Goal: Information Seeking & Learning: Understand process/instructions

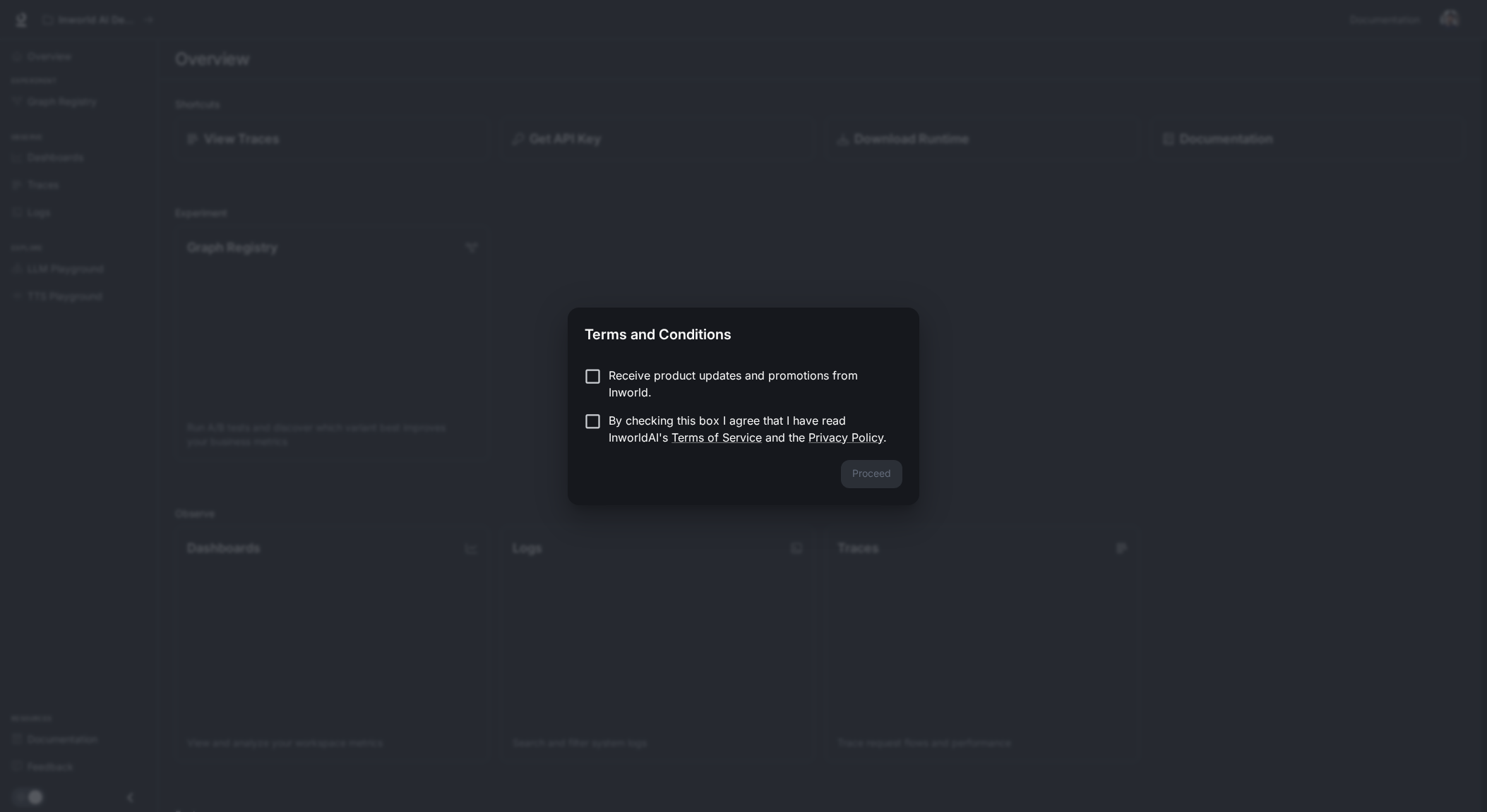
click at [636, 377] on p "Receive product updates and promotions from Inworld." at bounding box center [750, 384] width 282 height 34
click at [626, 417] on p "By checking this box I agree that I have read InworldAI's Terms of Service and …" at bounding box center [750, 429] width 282 height 34
click at [863, 470] on button "Proceed" at bounding box center [872, 474] width 61 height 29
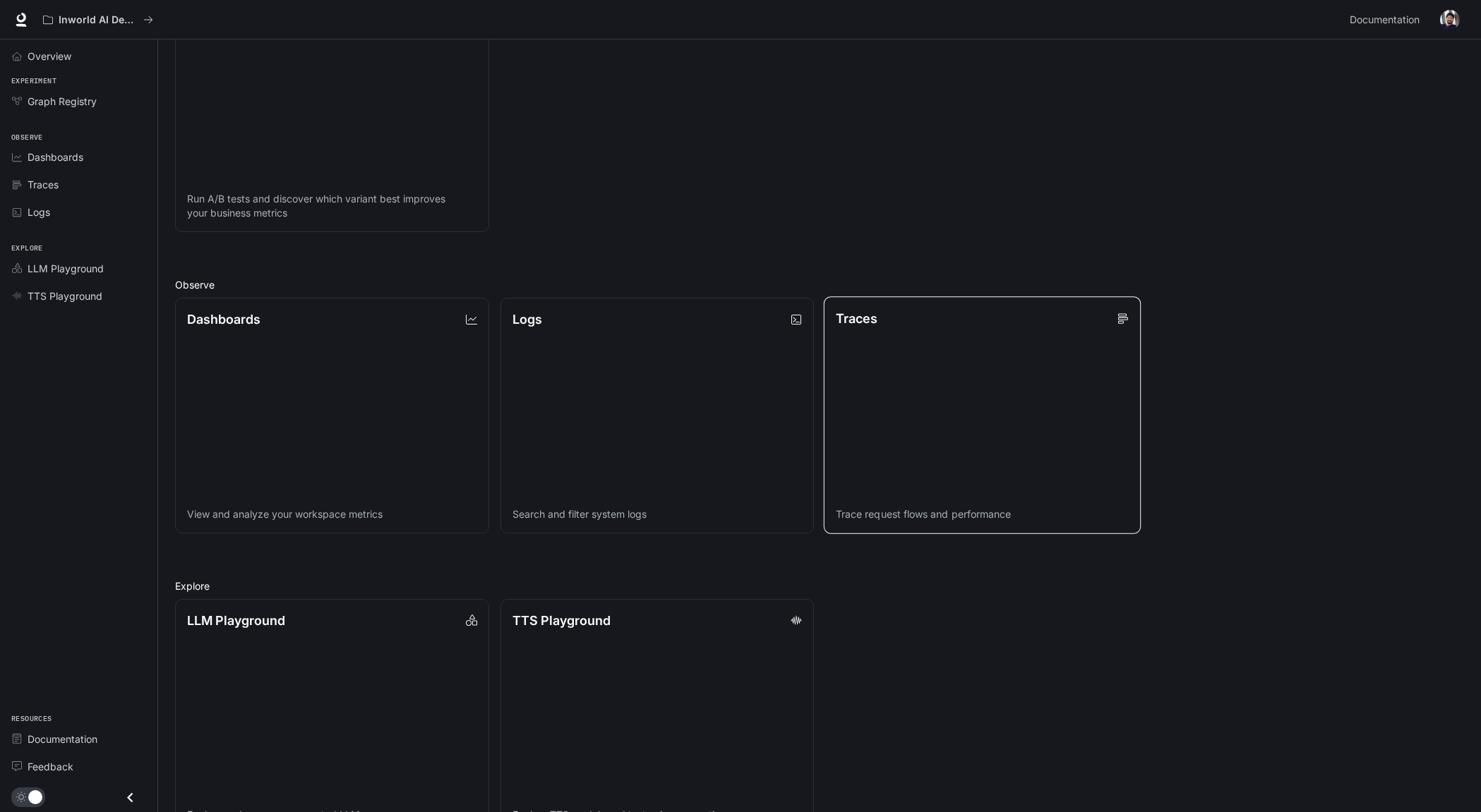
scroll to position [267, 0]
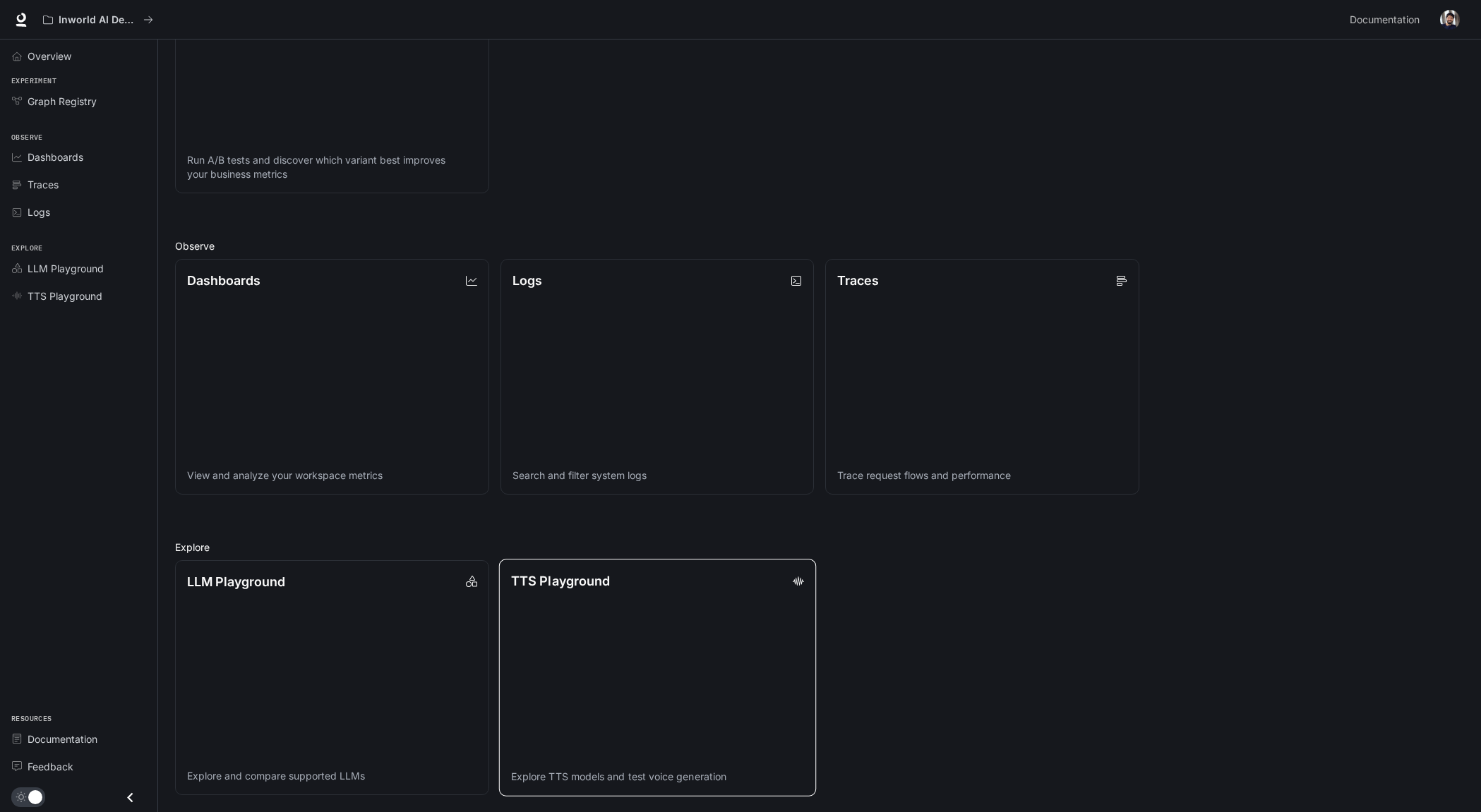
click at [705, 683] on link "TTS Playground Explore TTS models and test voice generation" at bounding box center [657, 677] width 317 height 238
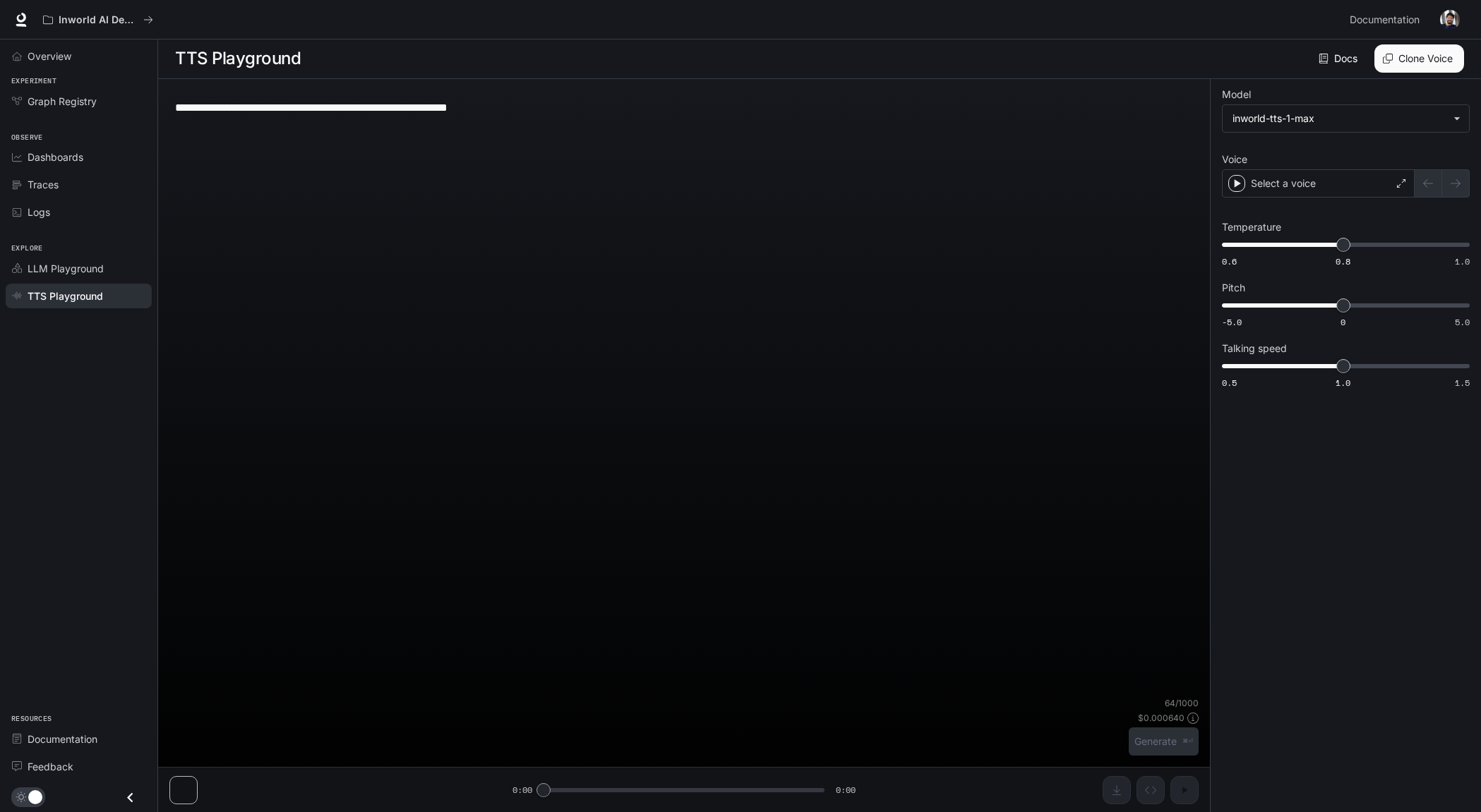
scroll to position [1, 0]
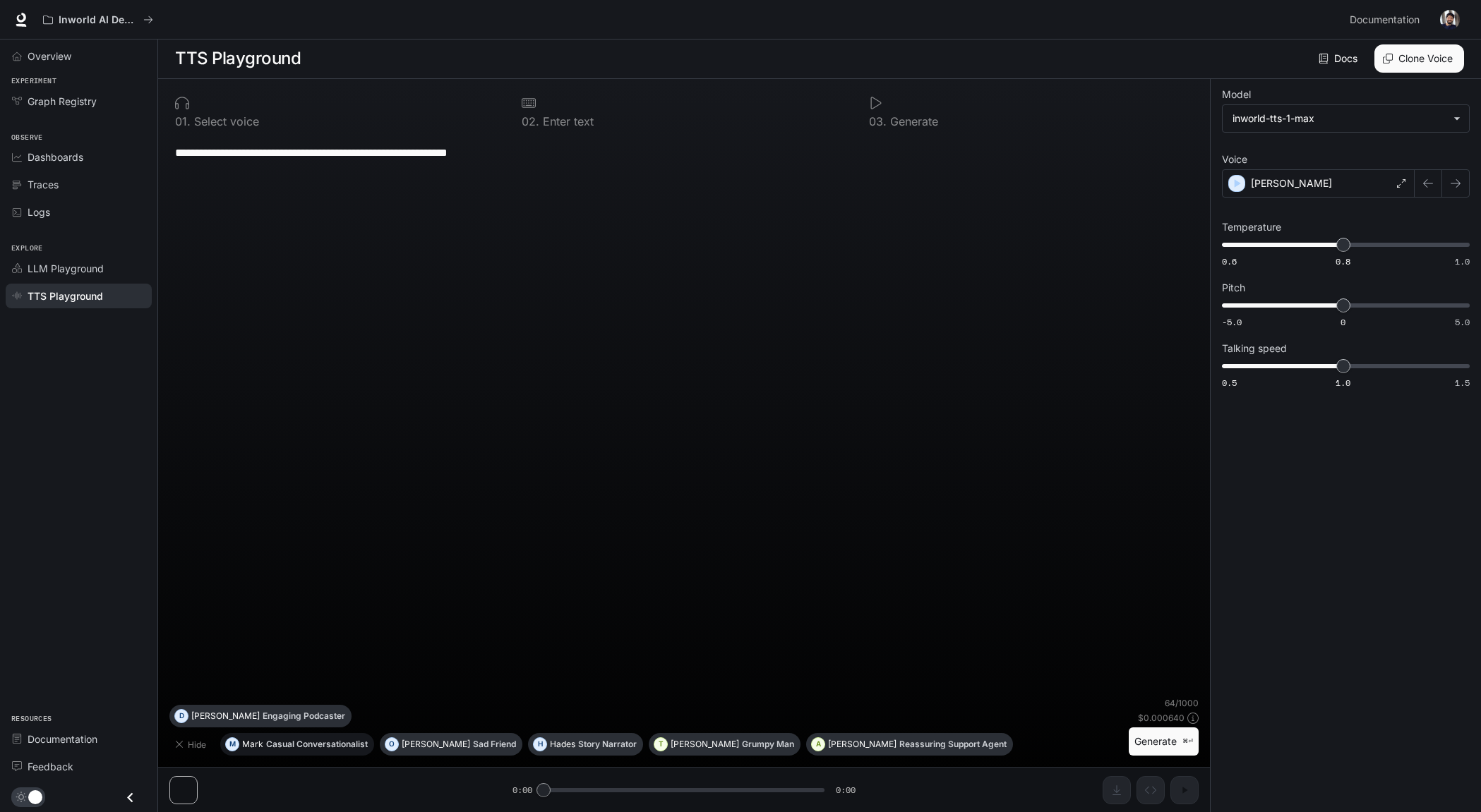
click at [276, 737] on button "M [PERSON_NAME] Conversationalist" at bounding box center [297, 744] width 154 height 22
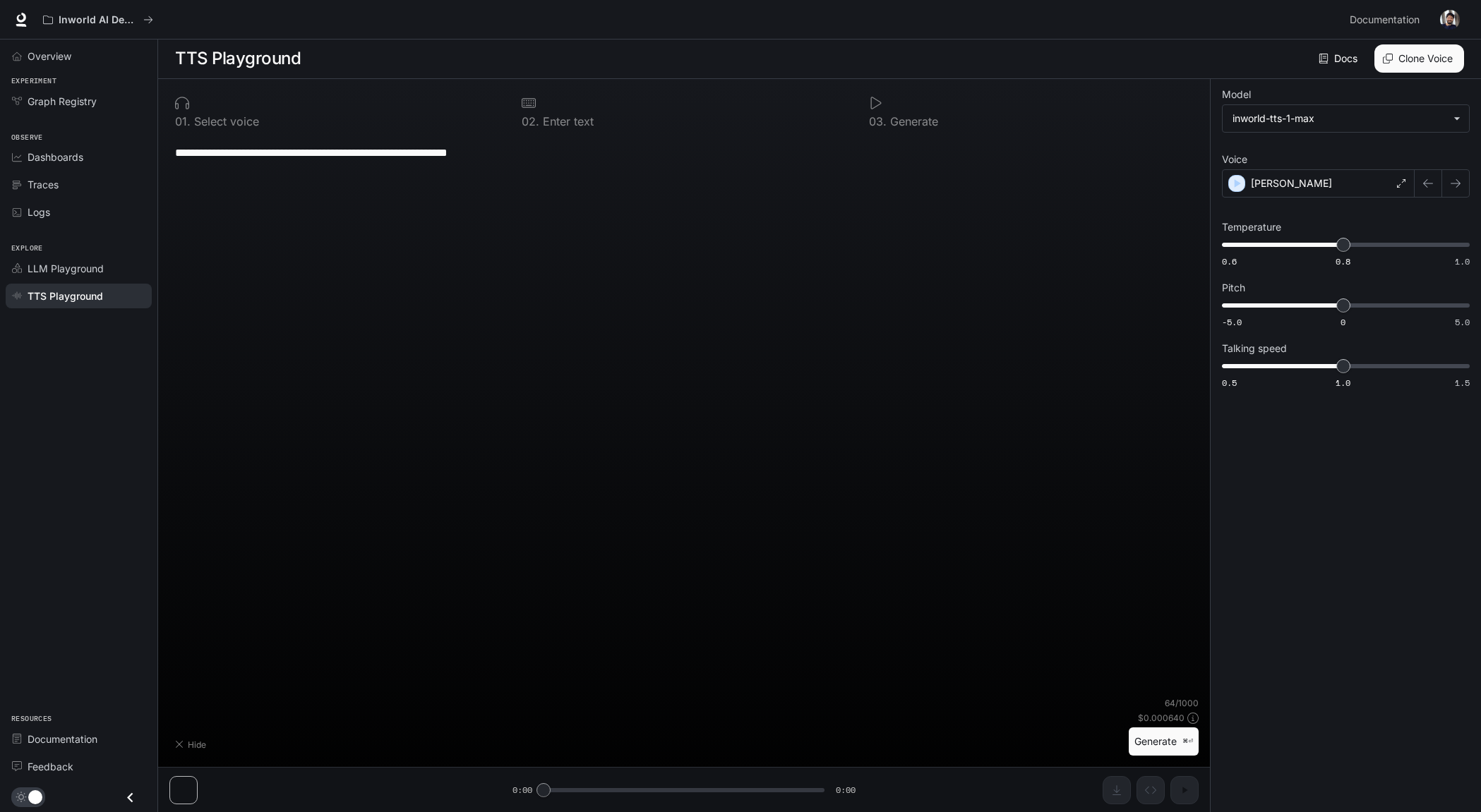
type textarea "**********"
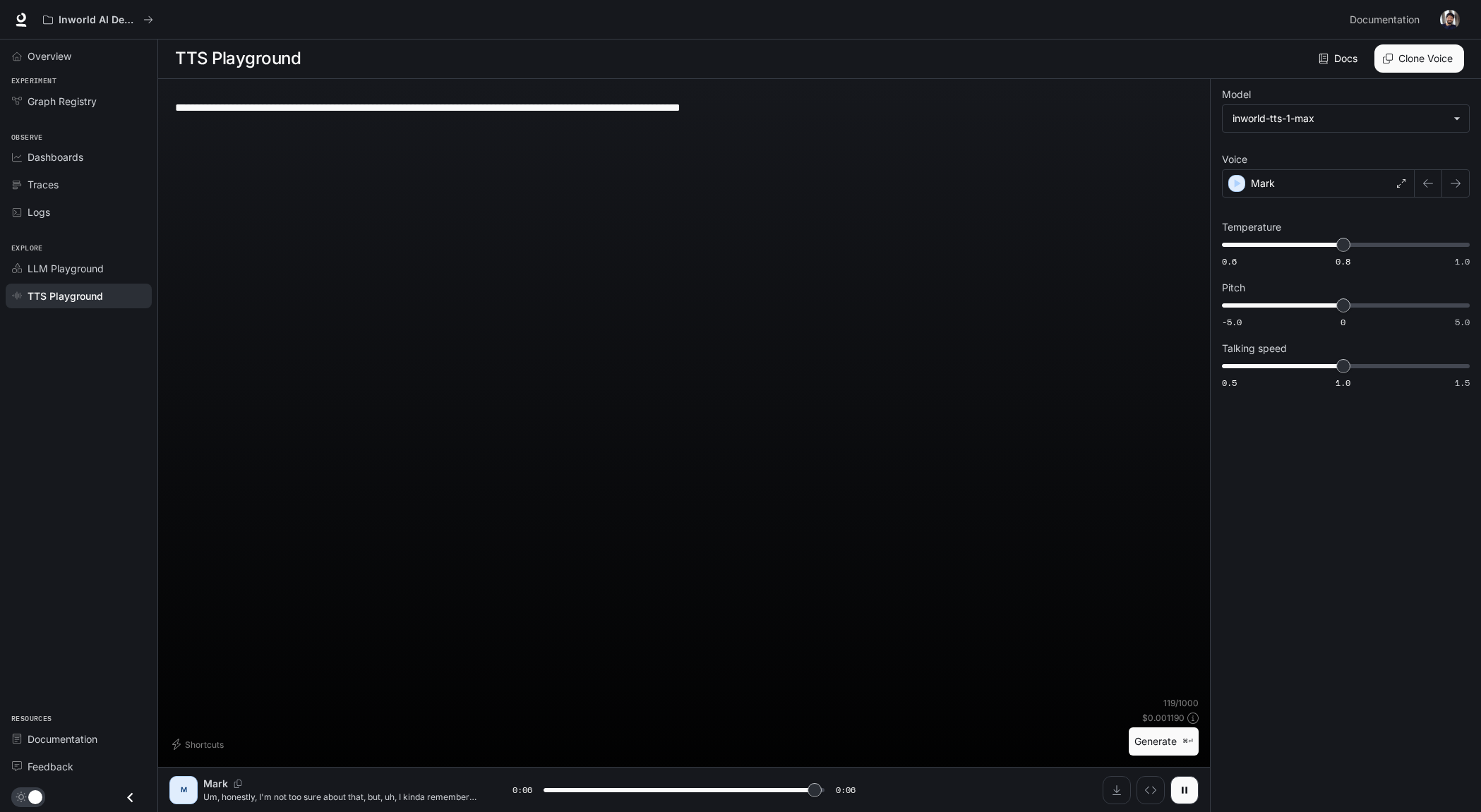
type input "*"
click at [1145, 787] on icon "Inspect" at bounding box center [1151, 791] width 11 height 11
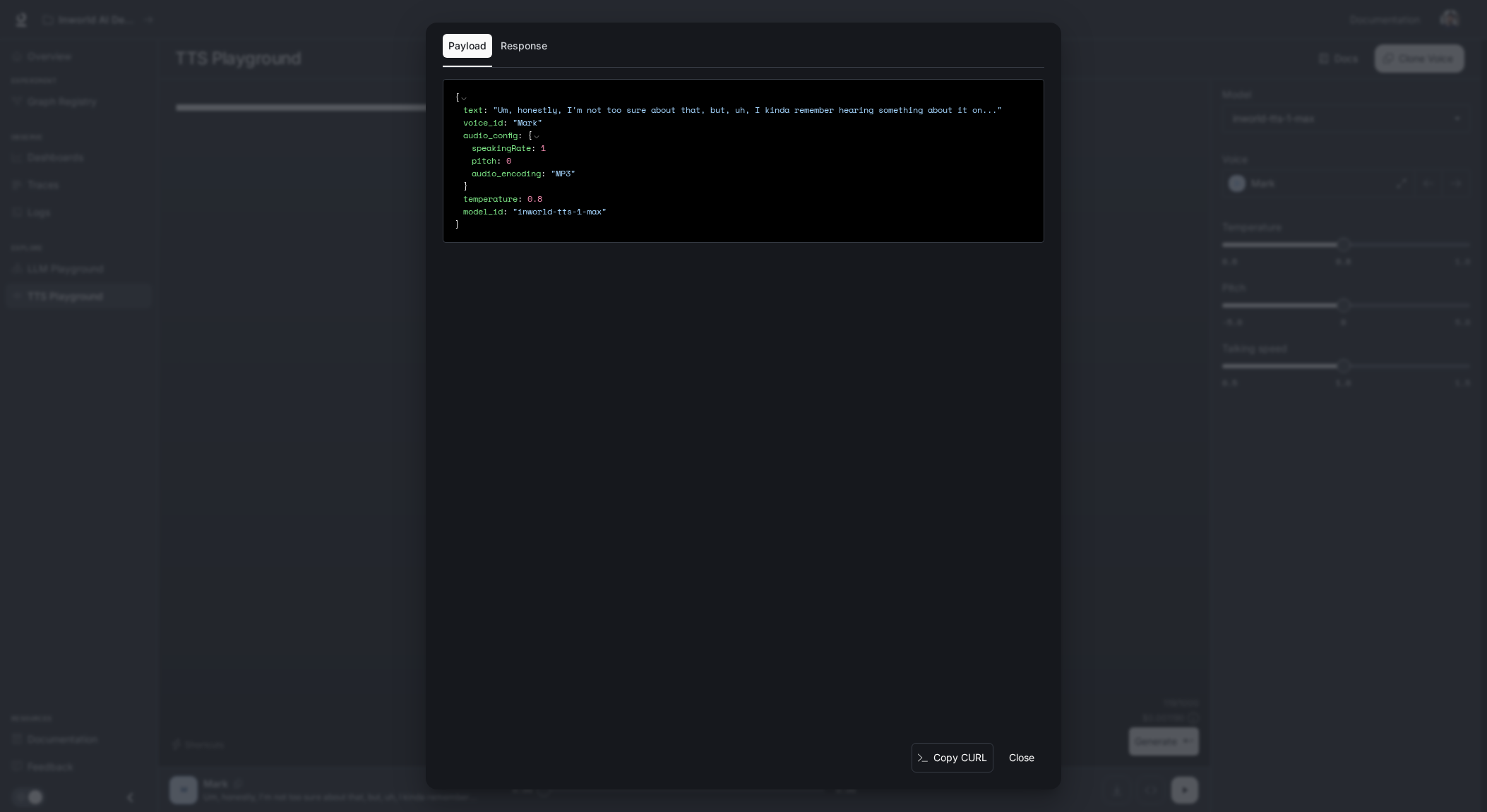
click at [1106, 414] on div "Payload Response { text : " Um, honestly, I'm not too sure about that, but, uh,…" at bounding box center [743, 406] width 1487 height 812
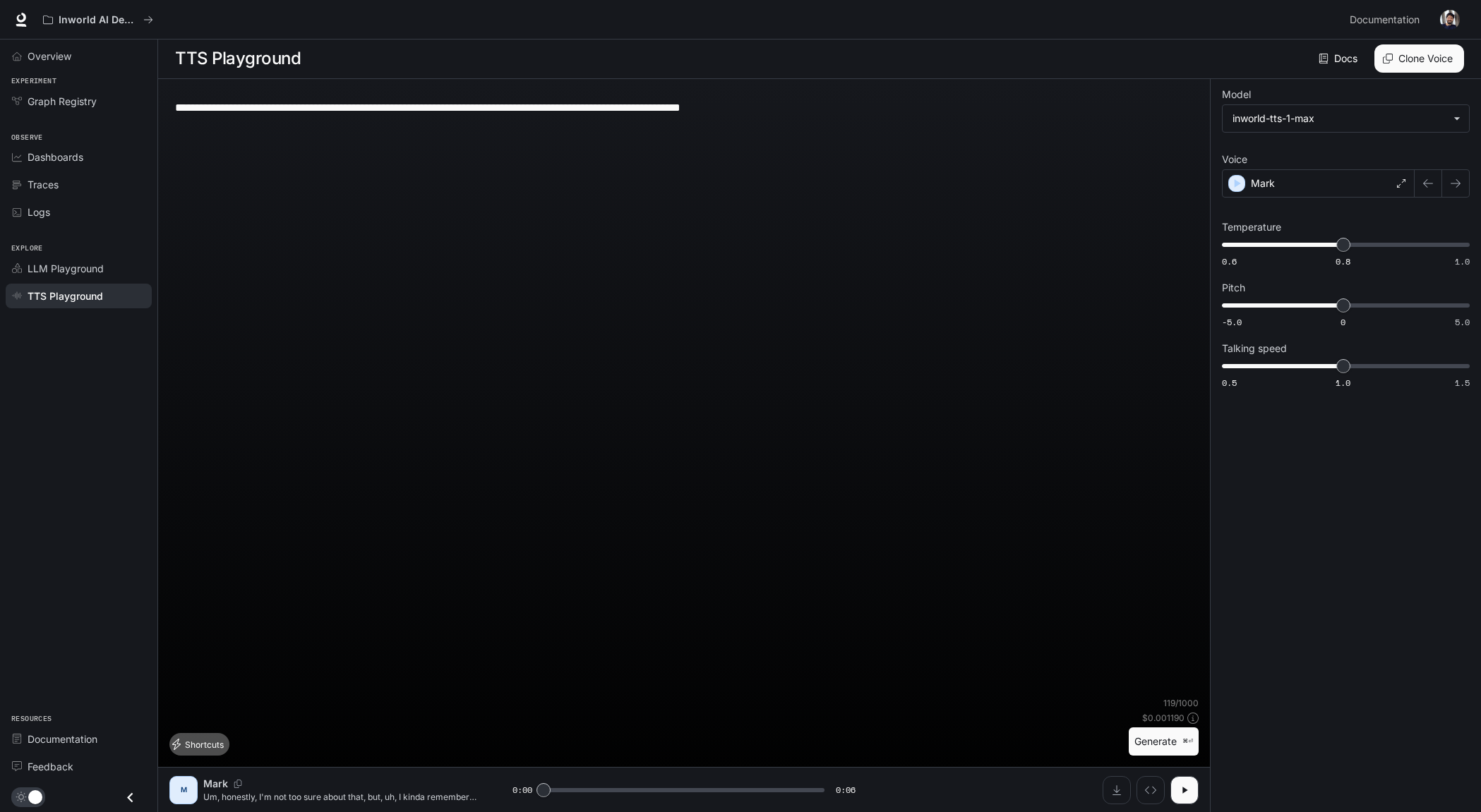
click at [207, 746] on button "Shortcuts" at bounding box center [199, 744] width 60 height 22
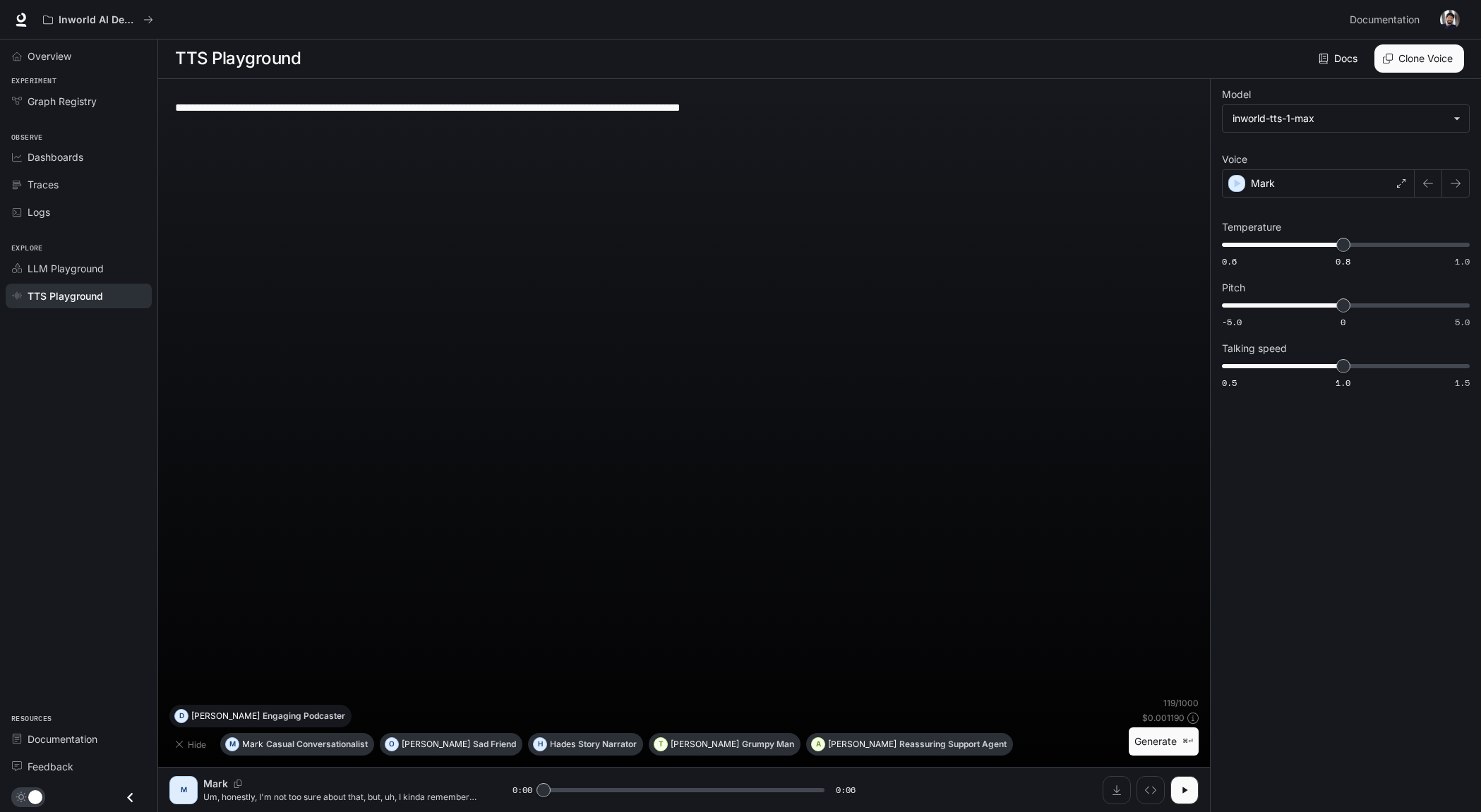
click at [345, 720] on p "Engaging Podcaster" at bounding box center [303, 716] width 82 height 8
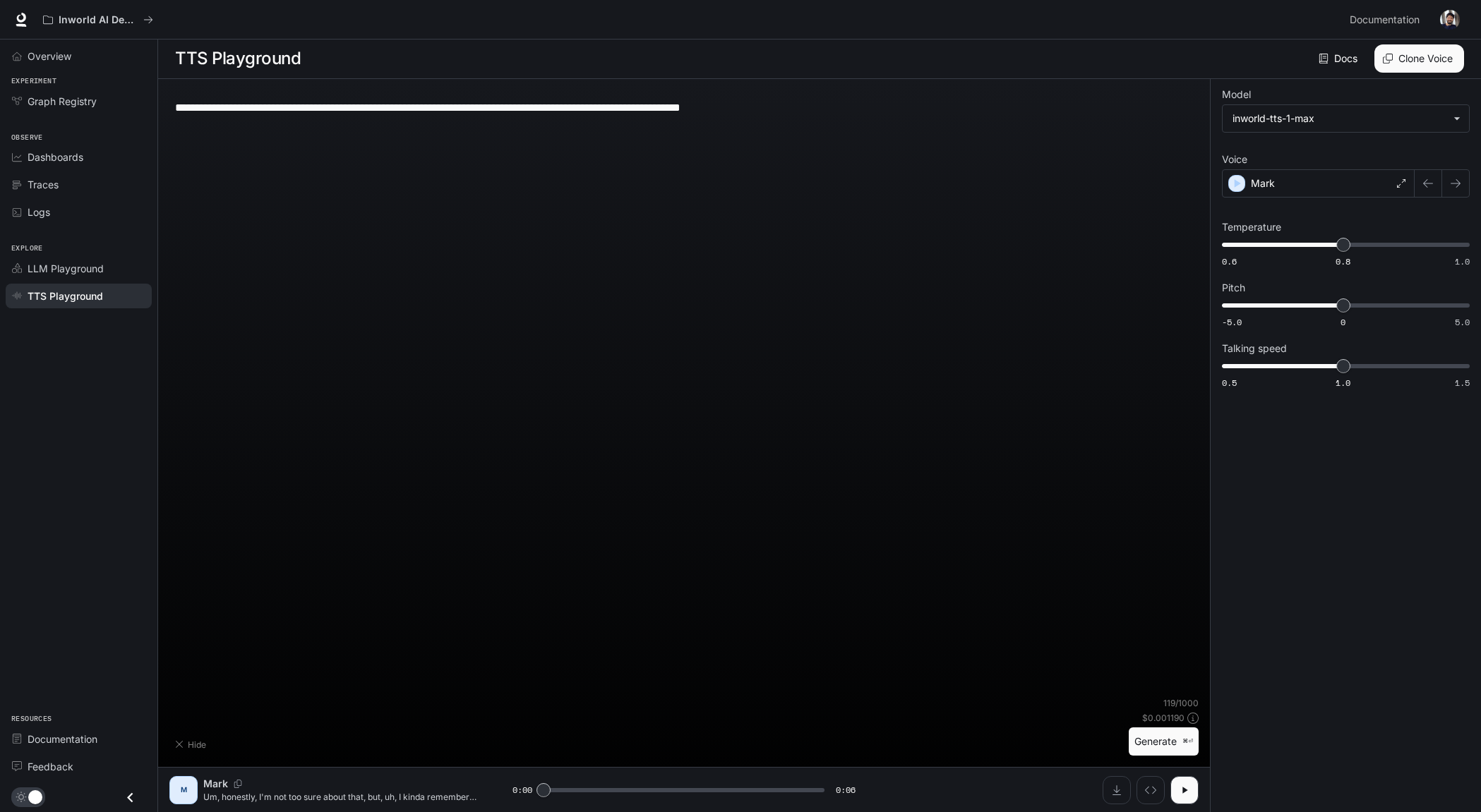
type textarea "**********"
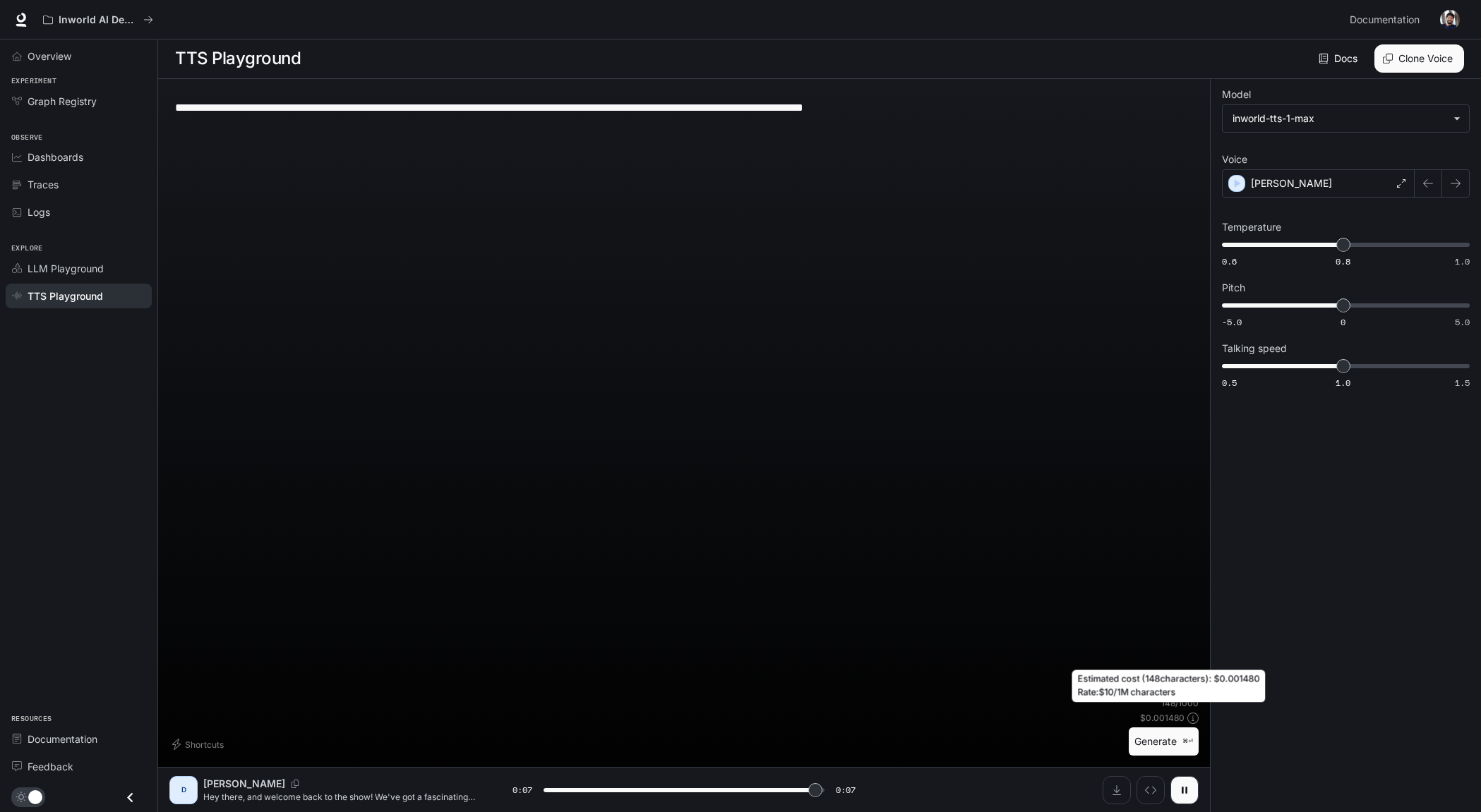
type input "*"
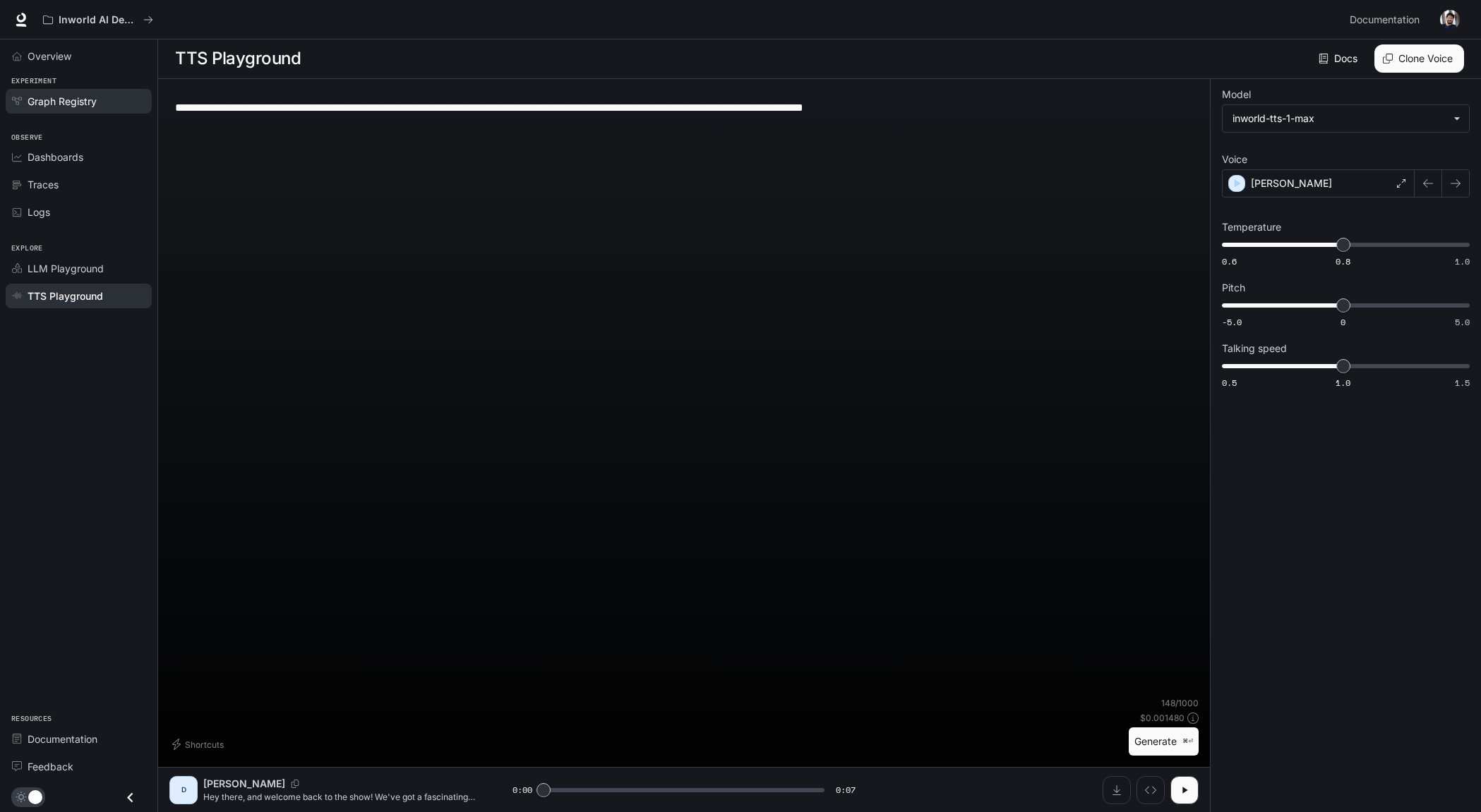
click at [79, 102] on span "Graph Registry" at bounding box center [62, 101] width 69 height 15
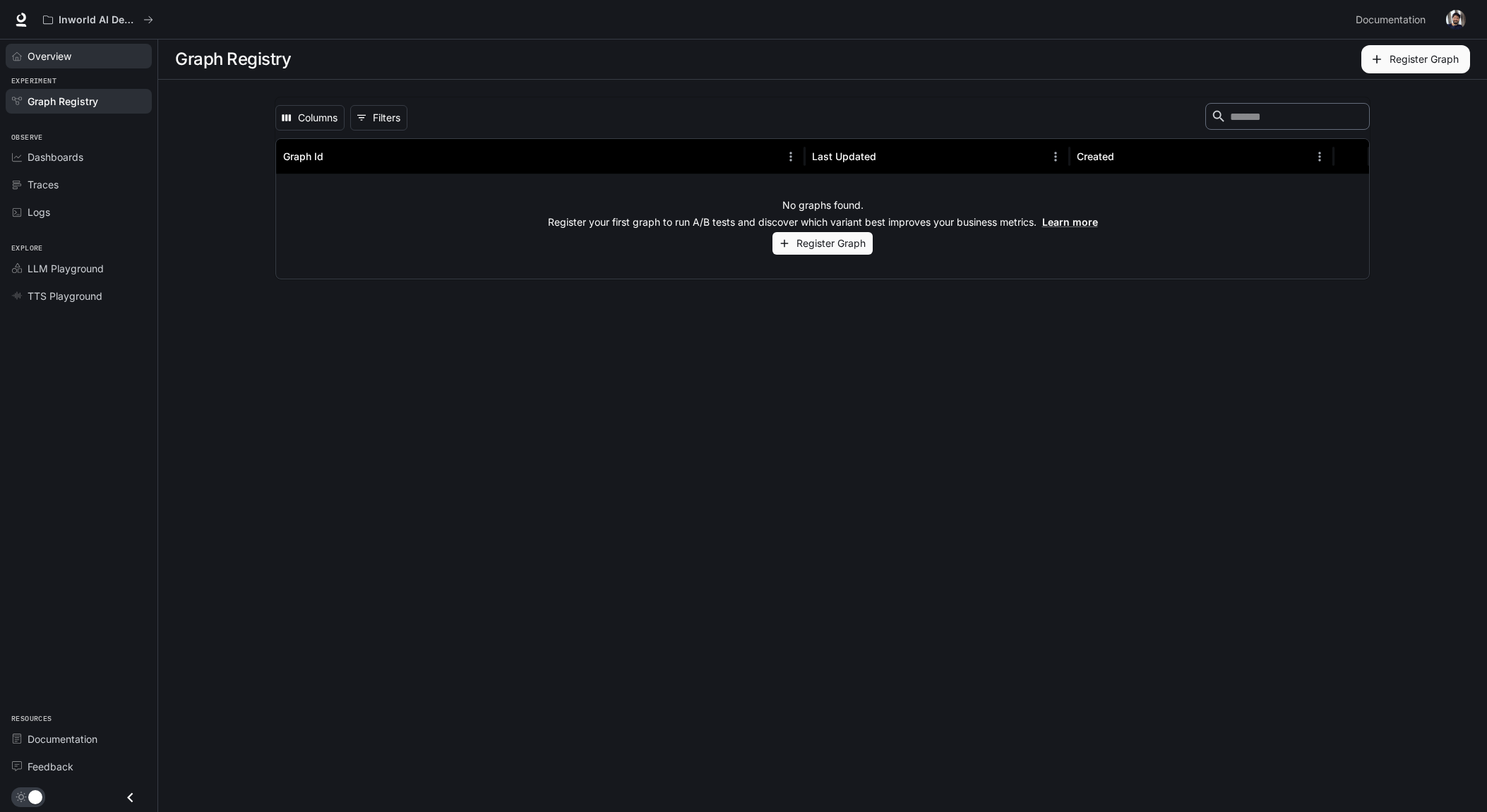
click at [52, 58] on span "Overview" at bounding box center [49, 56] width 43 height 15
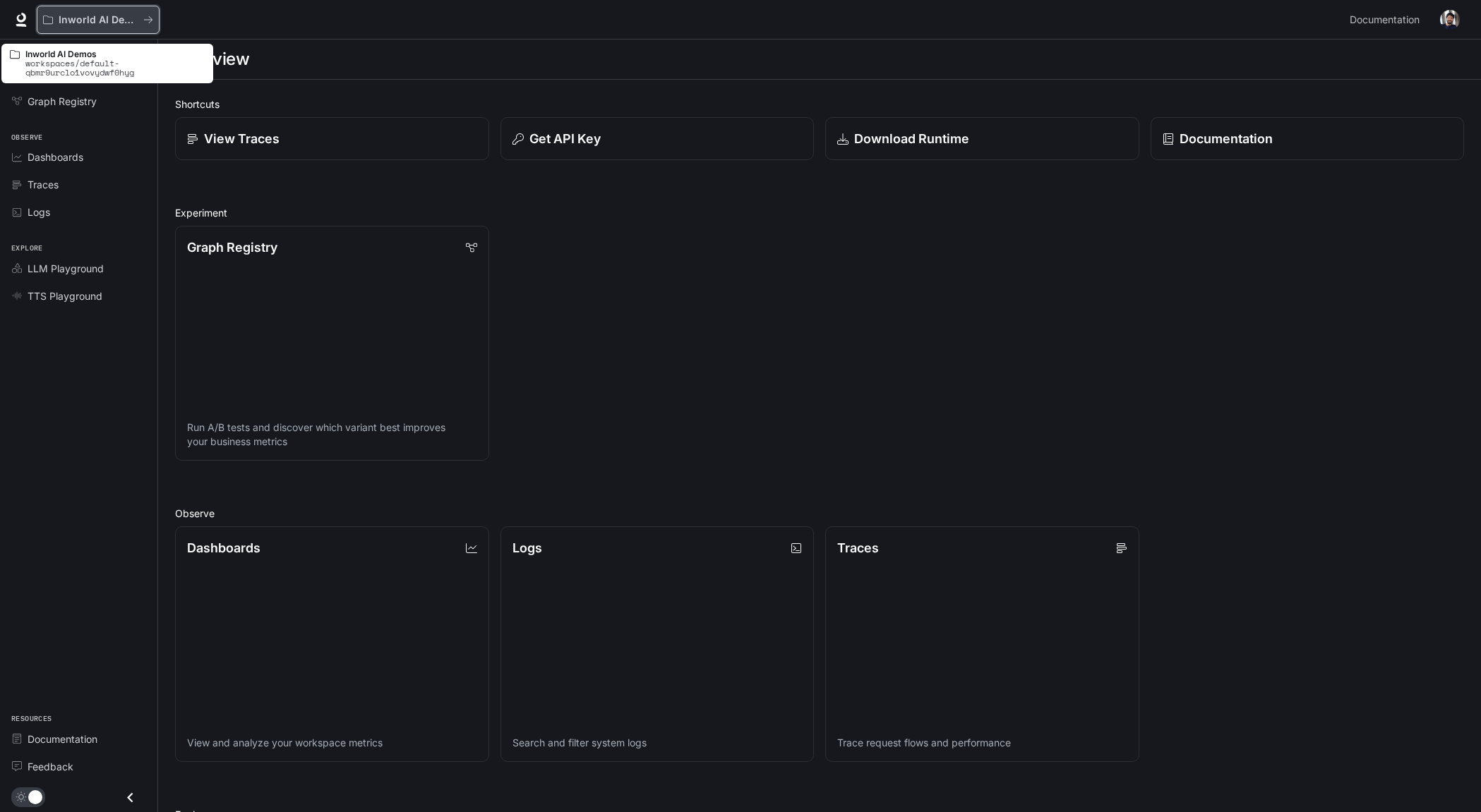
click at [138, 22] on div "Inworld AI Demos" at bounding box center [93, 19] width 100 height 12
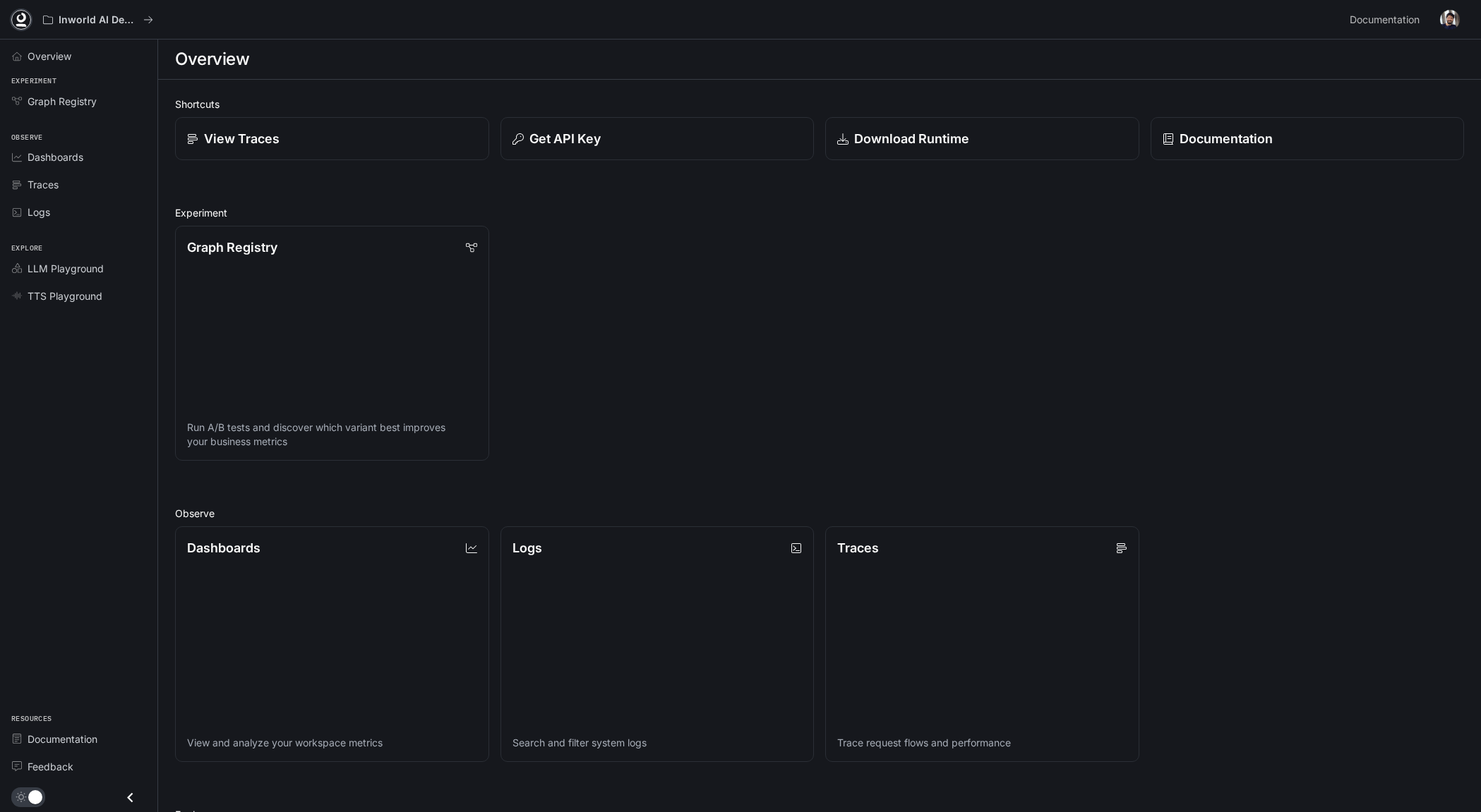
click at [25, 22] on icon at bounding box center [20, 19] width 14 height 14
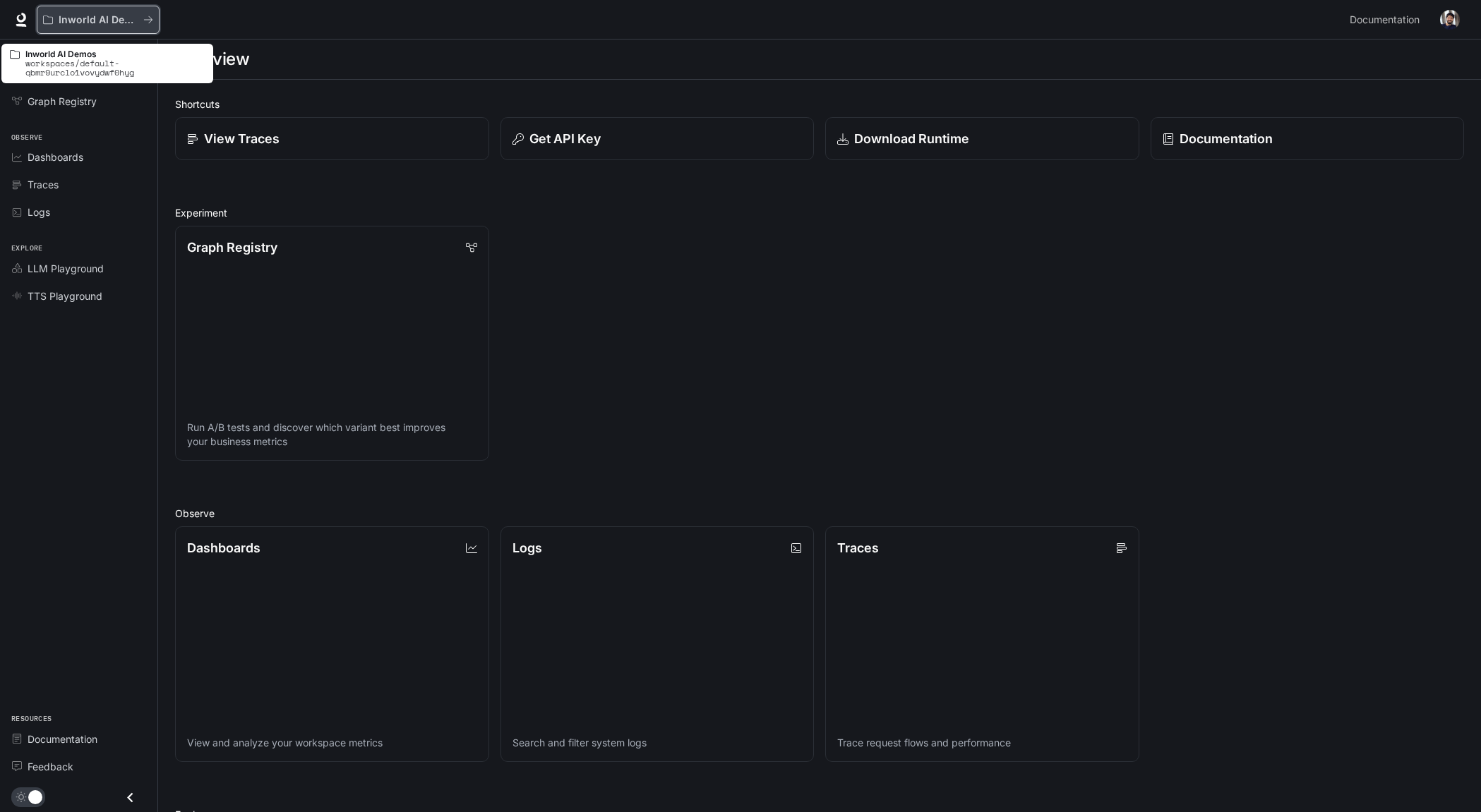
click at [133, 19] on p "Inworld AI Demos" at bounding box center [97, 19] width 79 height 12
click at [126, 797] on icon "Close drawer" at bounding box center [130, 797] width 19 height 19
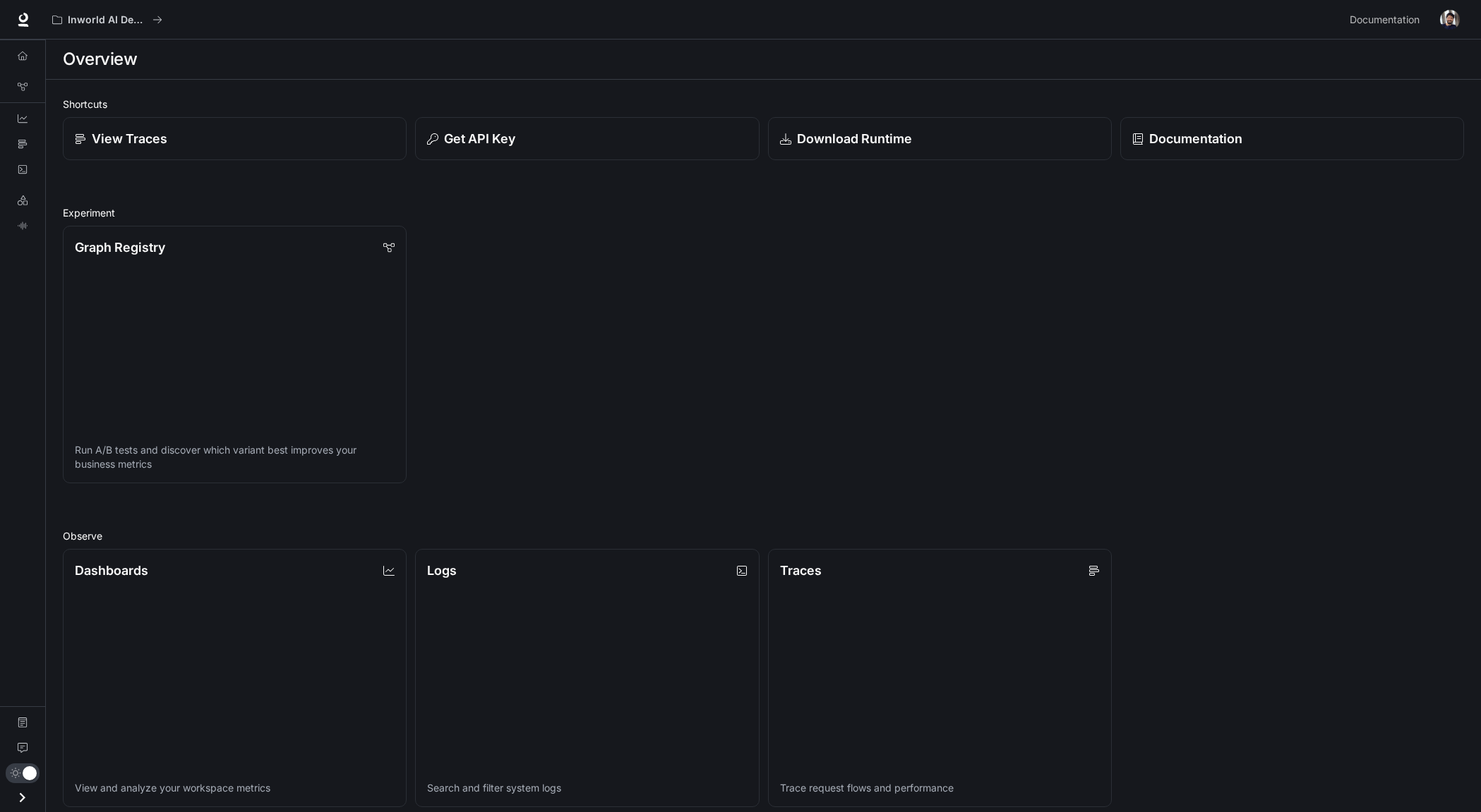
click at [28, 803] on icon "Open drawer" at bounding box center [22, 797] width 19 height 19
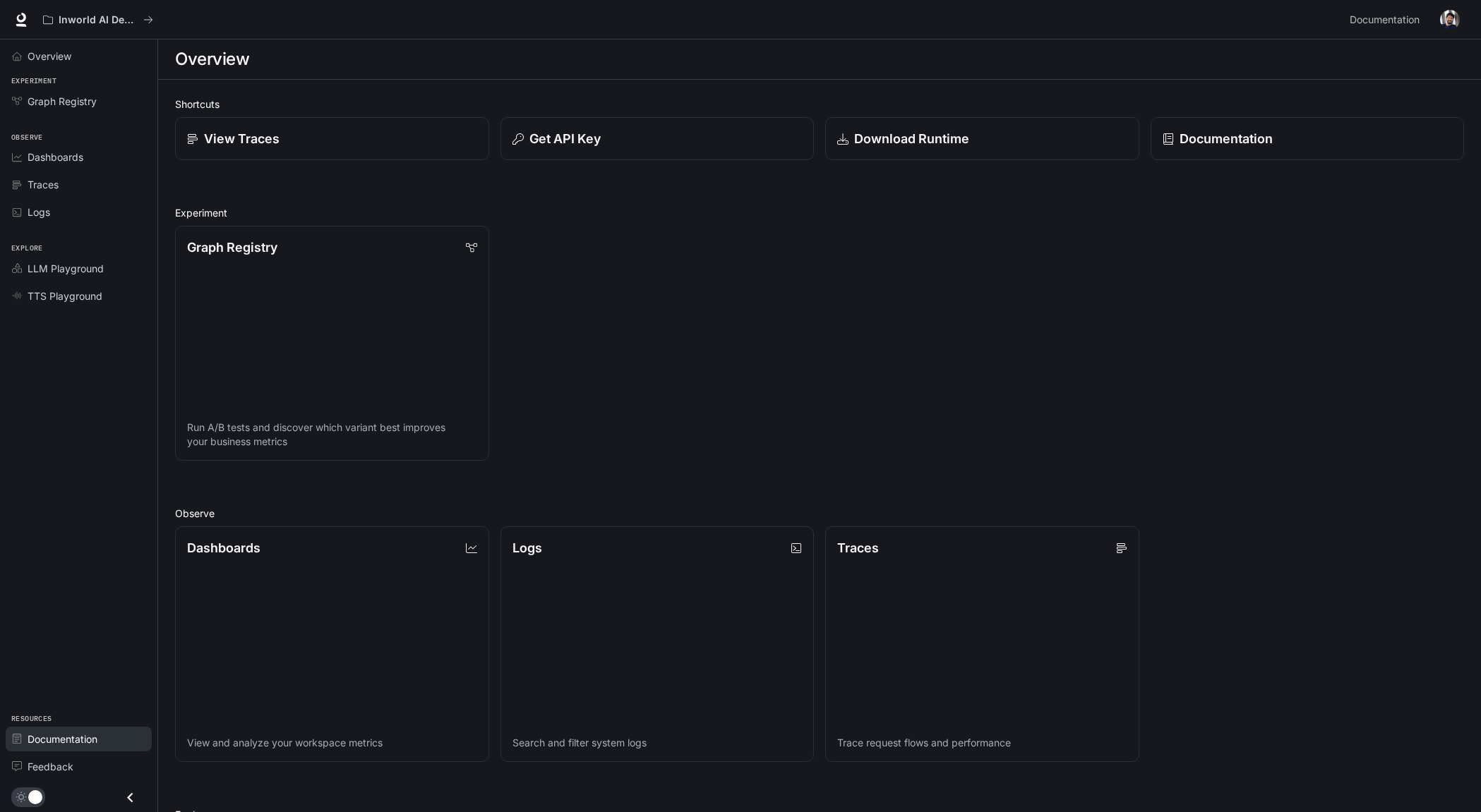
click at [68, 742] on span "Documentation" at bounding box center [63, 739] width 70 height 15
click at [247, 315] on link "Graph Registry Run A/B tests and discover which variant best improves your busi…" at bounding box center [332, 343] width 317 height 238
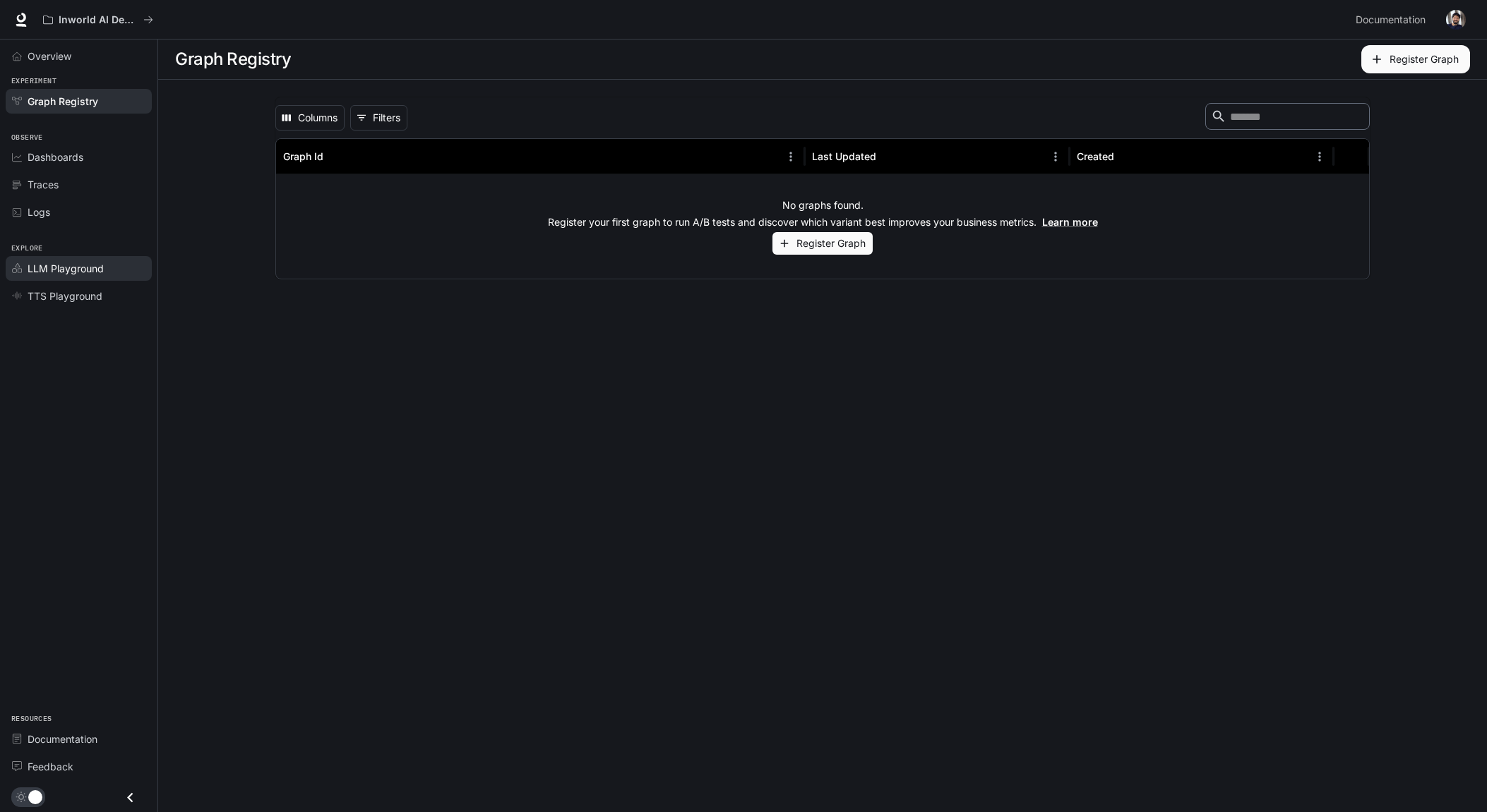
click at [66, 268] on span "LLM Playground" at bounding box center [66, 268] width 76 height 15
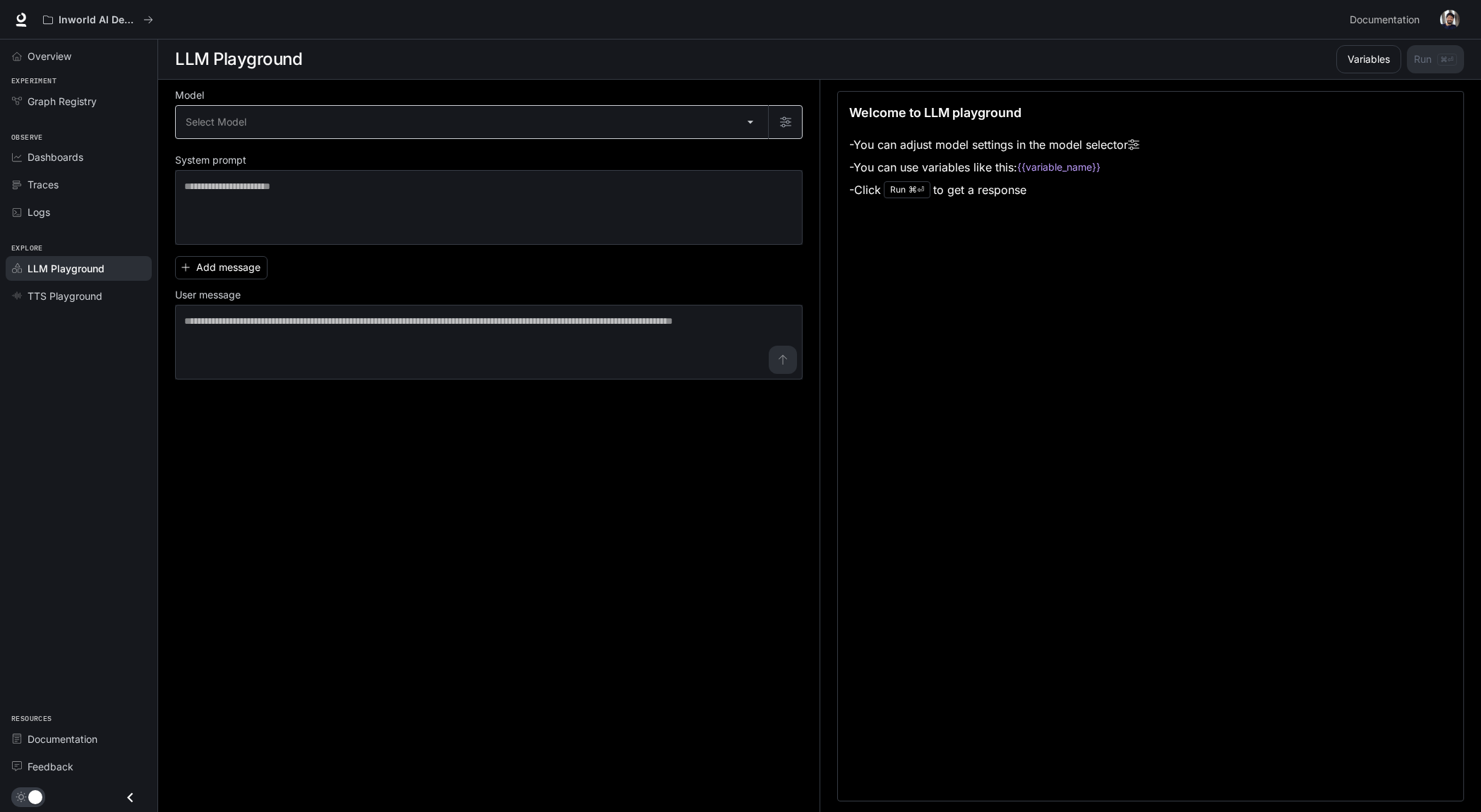
click at [245, 133] on body "Skip to main content Inworld AI Demos Documentation Documentation Portal Overvi…" at bounding box center [740, 406] width 1481 height 813
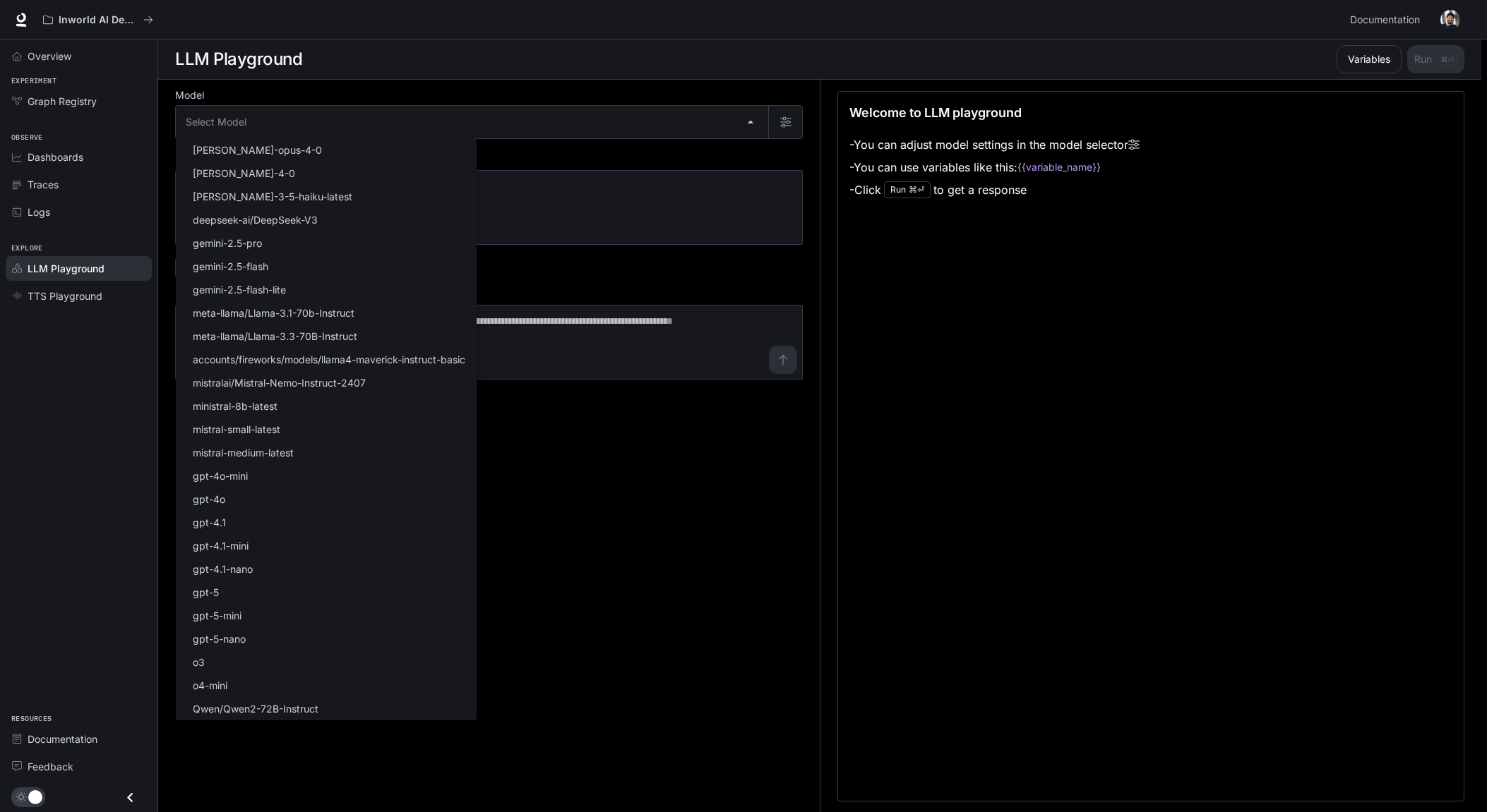
click at [538, 456] on div at bounding box center [743, 406] width 1487 height 812
